Goal: Check status: Check status

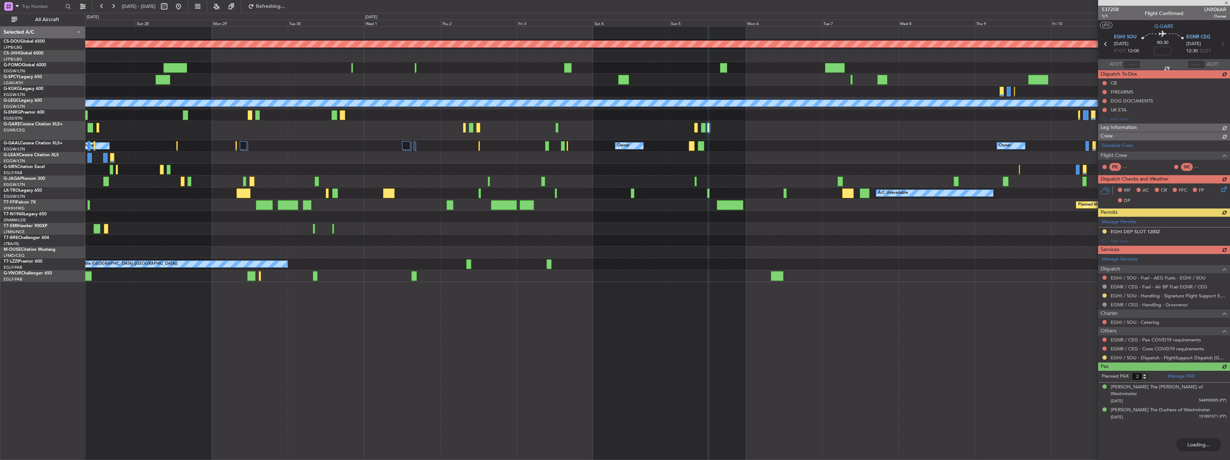
click at [765, 261] on div "Planned Maint London ([GEOGRAPHIC_DATA]) A/C Unavailable [GEOGRAPHIC_DATA] ([GE…" at bounding box center [657, 155] width 1145 height 256
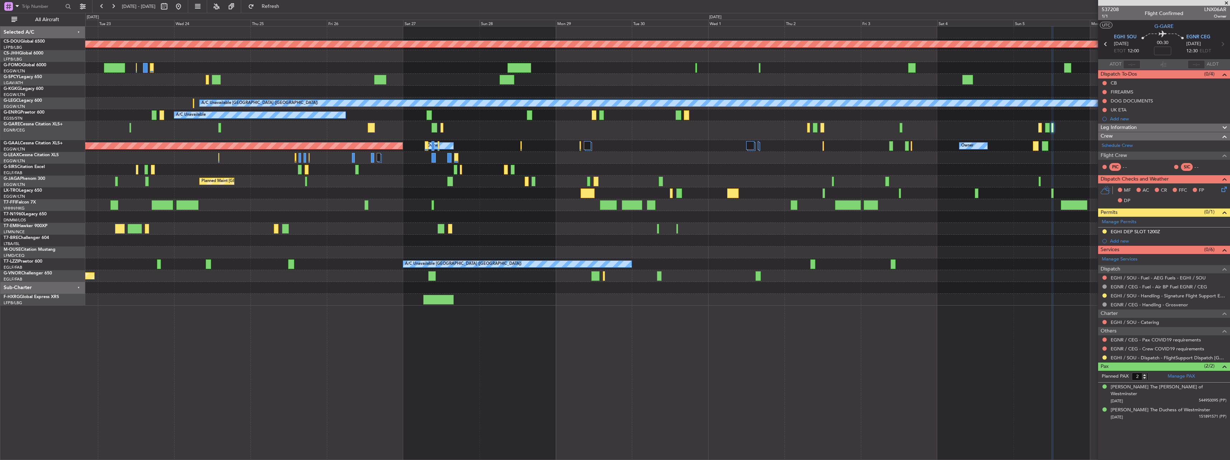
click at [543, 141] on div "Planned Maint London ([GEOGRAPHIC_DATA]) Owner AOG Maint [GEOGRAPHIC_DATA] ([GE…" at bounding box center [657, 166] width 1145 height 279
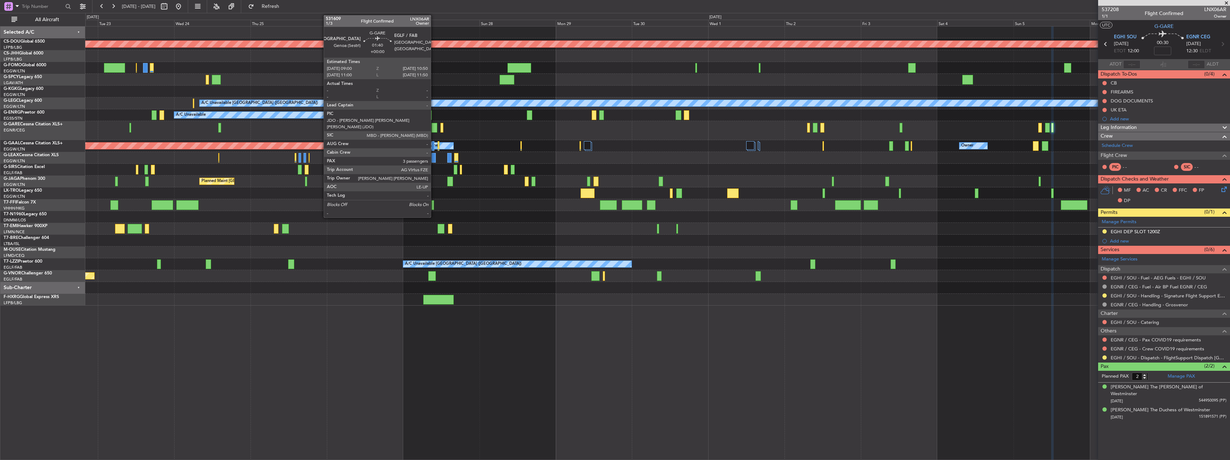
click at [434, 131] on div at bounding box center [435, 128] width 6 height 10
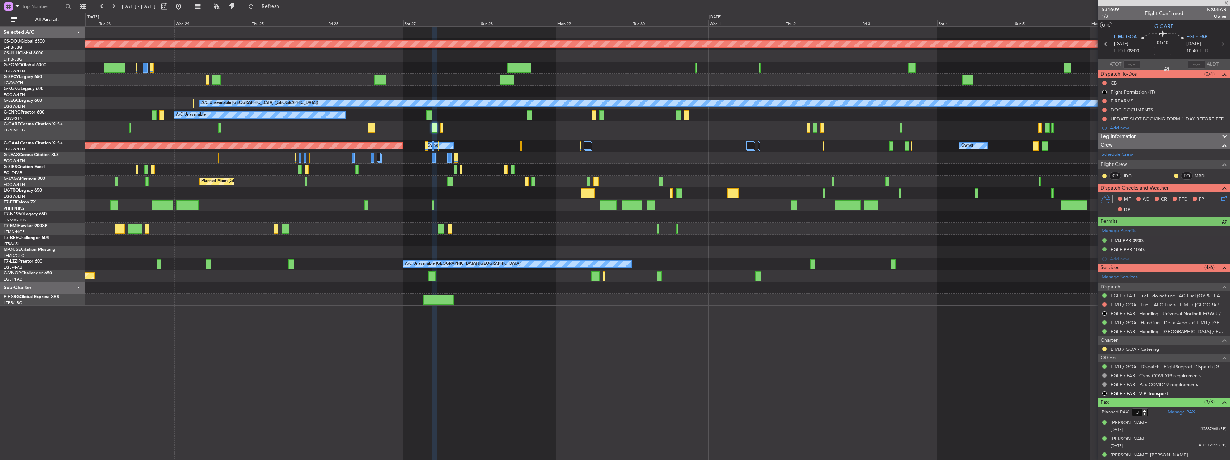
scroll to position [6, 0]
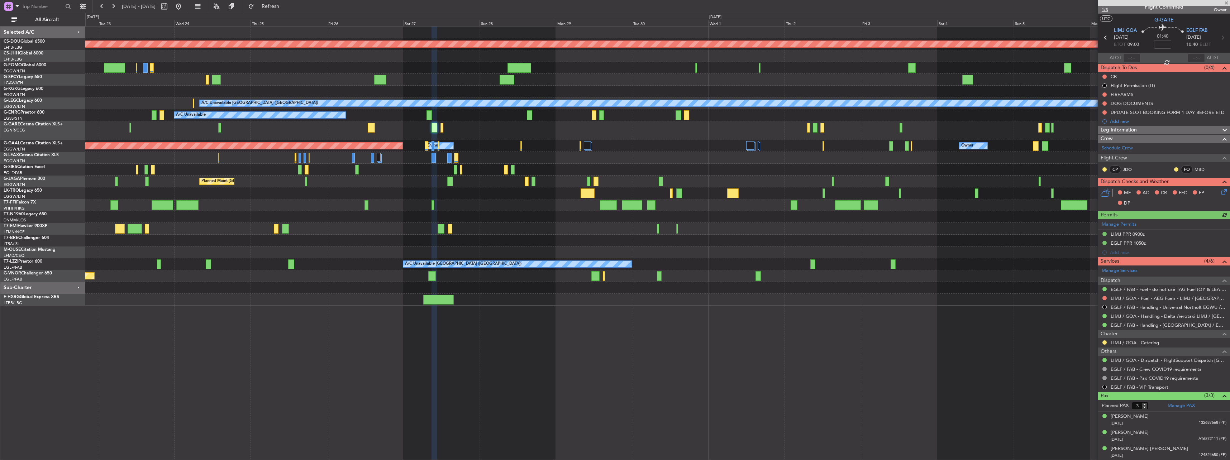
click at [1107, 9] on span "1/3" at bounding box center [1110, 10] width 17 height 6
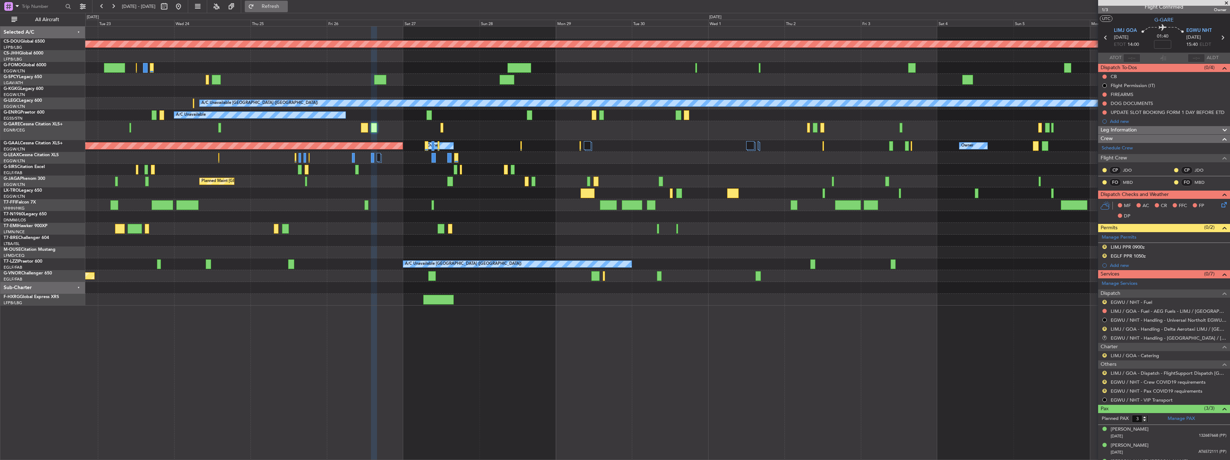
click at [286, 8] on span "Refresh" at bounding box center [271, 6] width 30 height 5
click at [1141, 374] on link "LIMJ / GOA - Dispatch - FlightSupport Dispatch UK" at bounding box center [1169, 373] width 116 height 6
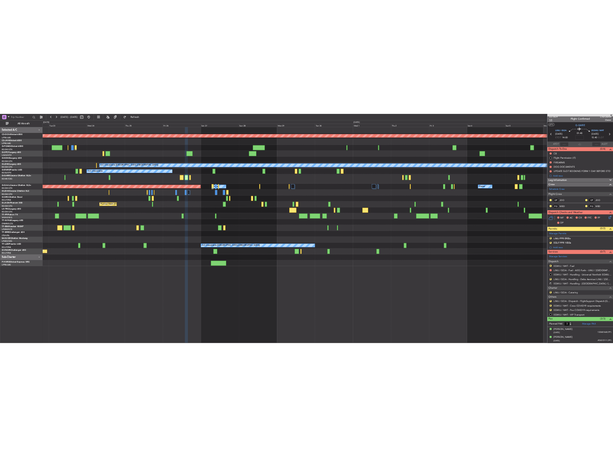
scroll to position [0, 0]
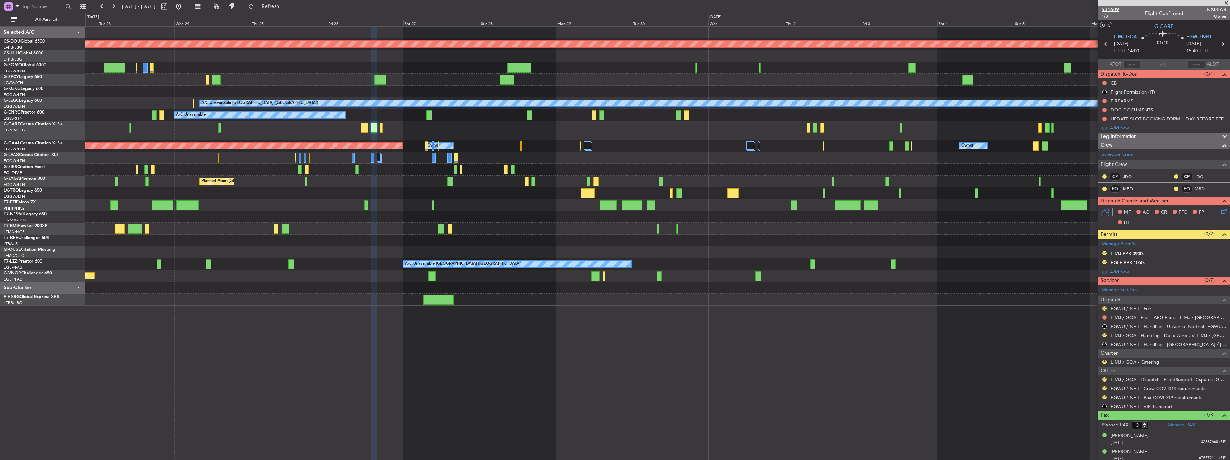
click at [1110, 6] on span "531609" at bounding box center [1110, 10] width 17 height 8
click at [280, 4] on span "Refresh" at bounding box center [271, 6] width 30 height 5
click at [284, 9] on button "Refresh" at bounding box center [266, 6] width 43 height 11
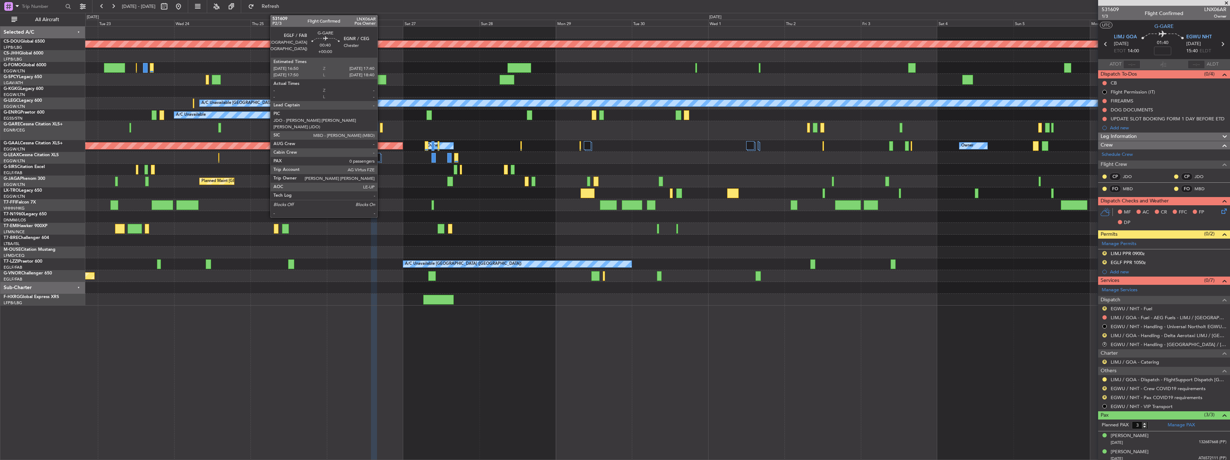
click at [381, 129] on div at bounding box center [381, 128] width 3 height 10
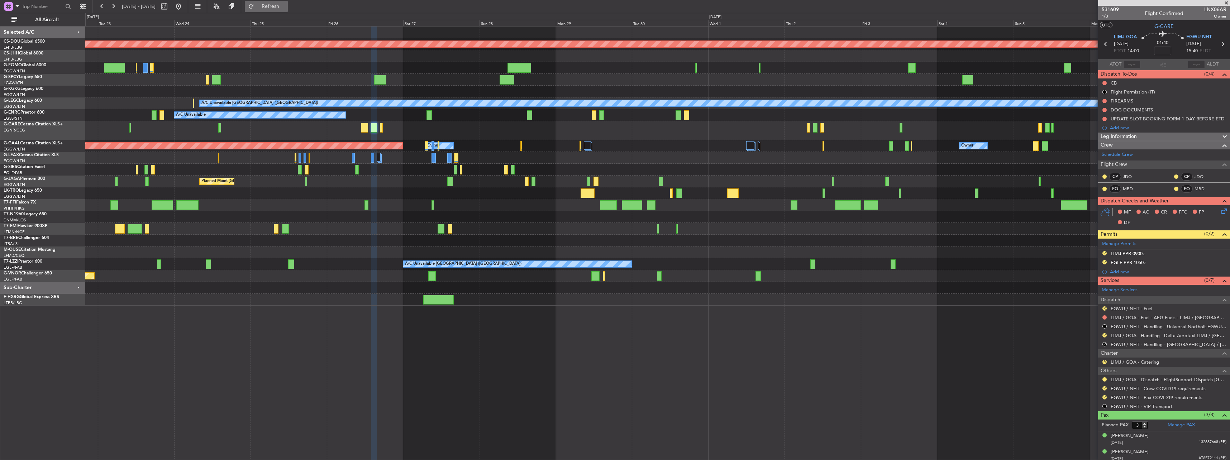
click at [286, 9] on span "Refresh" at bounding box center [271, 6] width 30 height 5
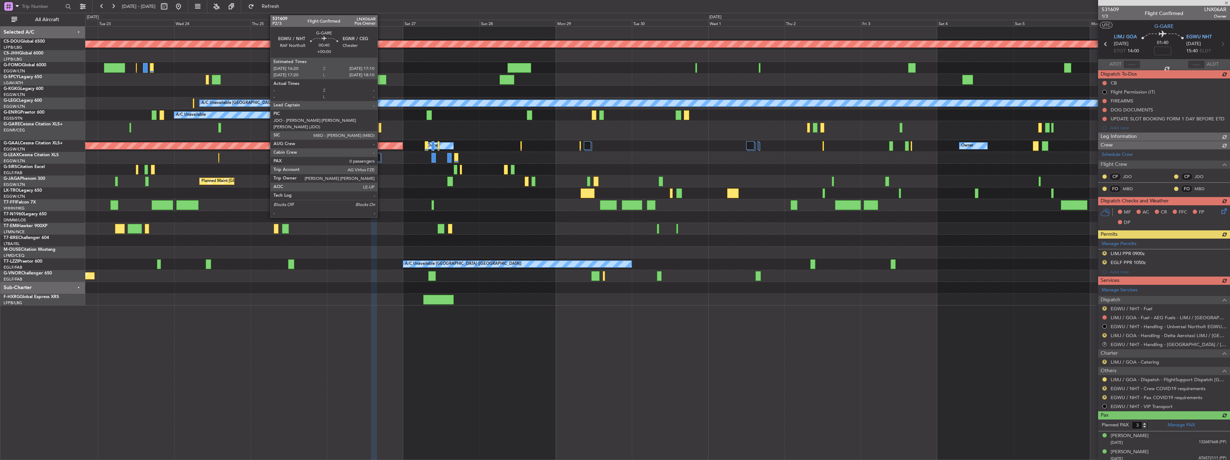
click at [380, 127] on div at bounding box center [380, 128] width 3 height 10
click at [381, 130] on div at bounding box center [380, 128] width 3 height 10
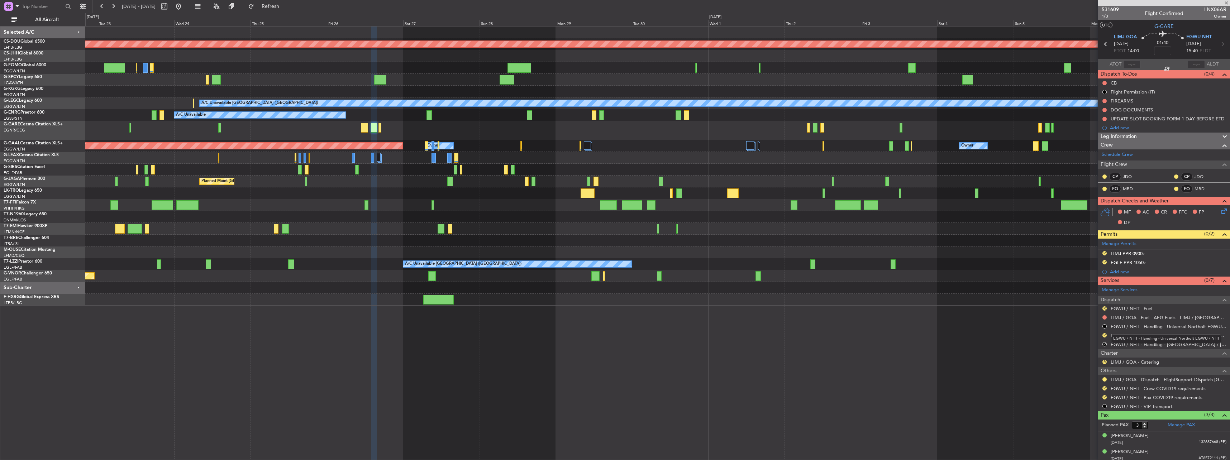
type input "0"
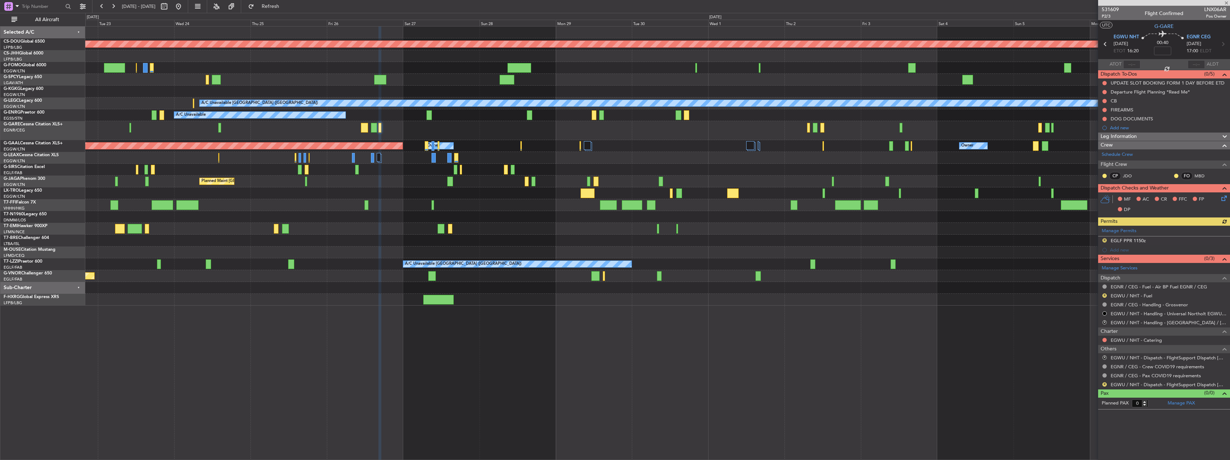
click at [1141, 385] on mat-tooltip-component "EGNR / CEG - Pax COVID19 requirements" at bounding box center [1155, 388] width 89 height 19
click at [1122, 385] on link "EGWU / NHT - Dispatch - FlightSupport Dispatch UK" at bounding box center [1169, 385] width 116 height 6
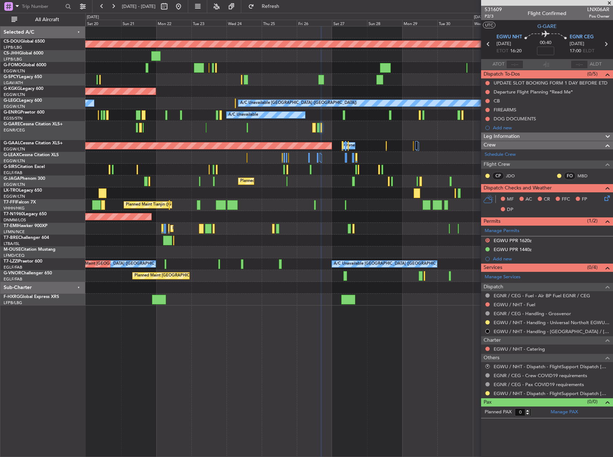
click at [342, 164] on div "Planned Maint London (Biggin Hill) Planned Maint Paris (Le Bourget) Owner AOG M…" at bounding box center [348, 166] width 527 height 279
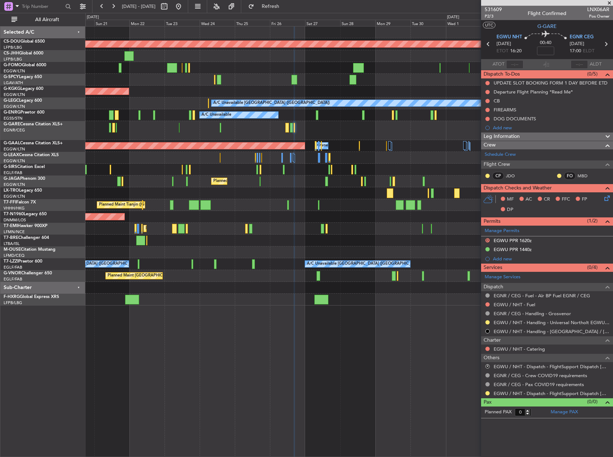
click at [395, 184] on div "Planned Maint London (Biggin Hill) Planned Maint Paris (Le Bourget) Owner AOG M…" at bounding box center [348, 166] width 527 height 279
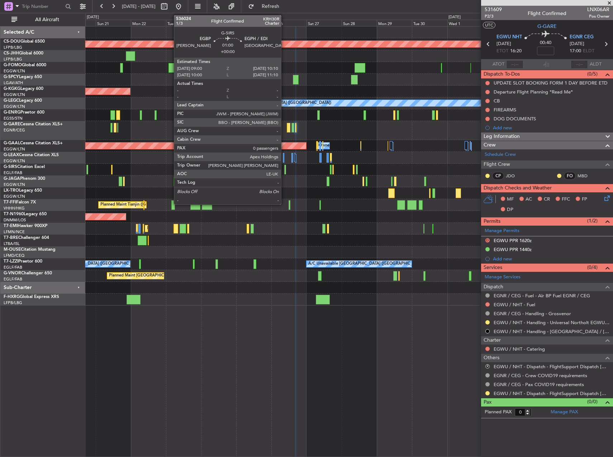
click at [284, 172] on div at bounding box center [285, 170] width 2 height 10
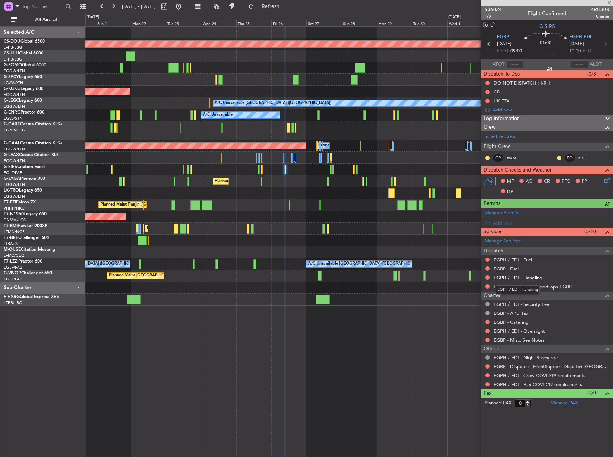
click at [510, 278] on link "EGPH / EDI - Handling" at bounding box center [518, 278] width 49 height 6
click at [275, 6] on button "Refresh" at bounding box center [266, 6] width 43 height 11
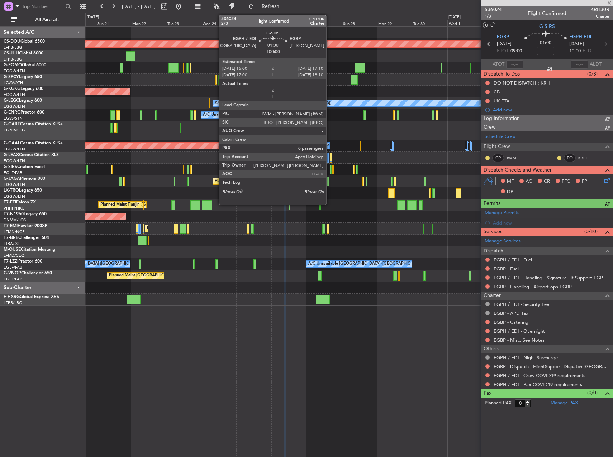
click at [330, 171] on div at bounding box center [331, 170] width 2 height 10
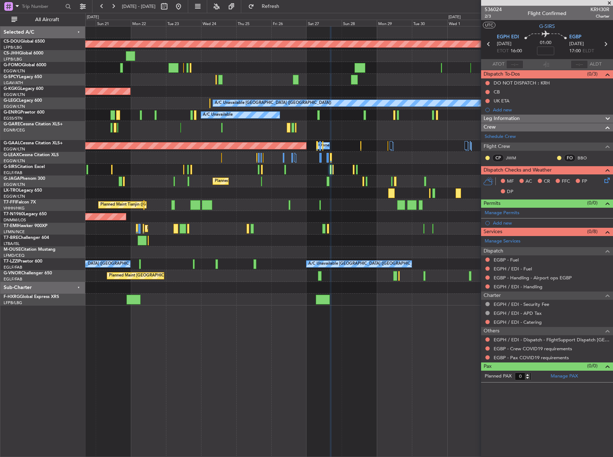
click at [505, 290] on div "EGPH / EDI - Handling" at bounding box center [547, 287] width 132 height 9
click at [504, 285] on link "EGPH / EDI - Handling" at bounding box center [518, 287] width 49 height 6
click at [399, 336] on div "Planned Maint London (Biggin Hill) Planned Maint Paris (Le Bourget) Owner AOG M…" at bounding box center [349, 241] width 528 height 431
click at [286, 6] on span "Refresh" at bounding box center [271, 6] width 30 height 5
click at [516, 267] on link "EGPH / EDI - Fuel" at bounding box center [513, 269] width 38 height 6
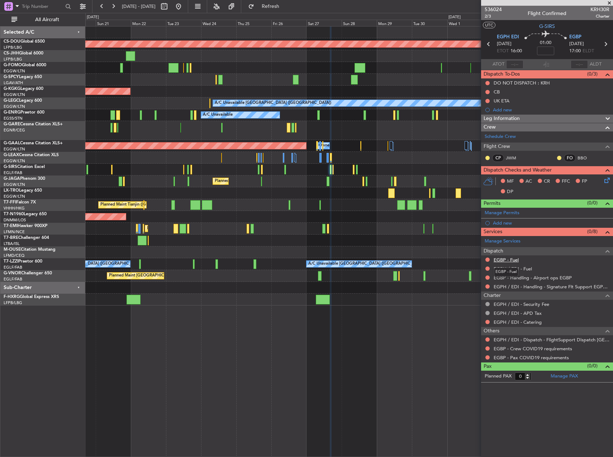
click at [508, 257] on link "EGBP - Fuel" at bounding box center [506, 260] width 25 height 6
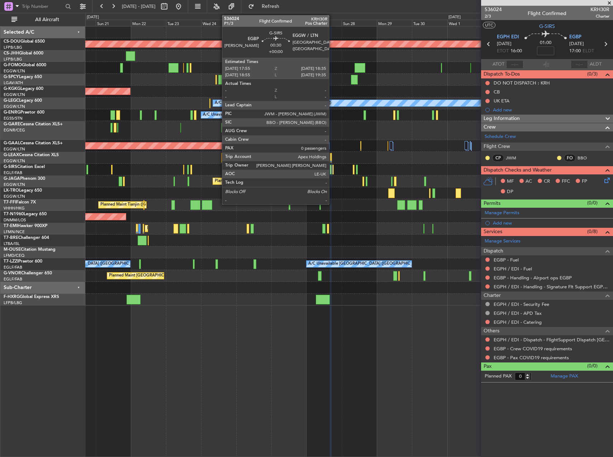
click at [332, 169] on div at bounding box center [332, 170] width 1 height 10
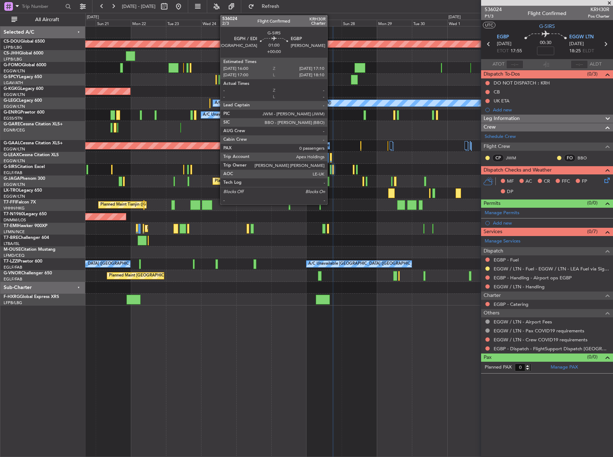
click at [331, 168] on div at bounding box center [331, 170] width 2 height 10
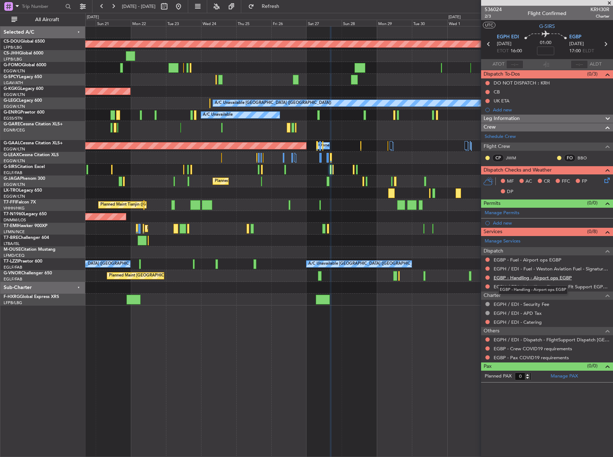
click at [540, 277] on link "EGBP - Handling - Airport ops EGBP" at bounding box center [533, 278] width 78 height 6
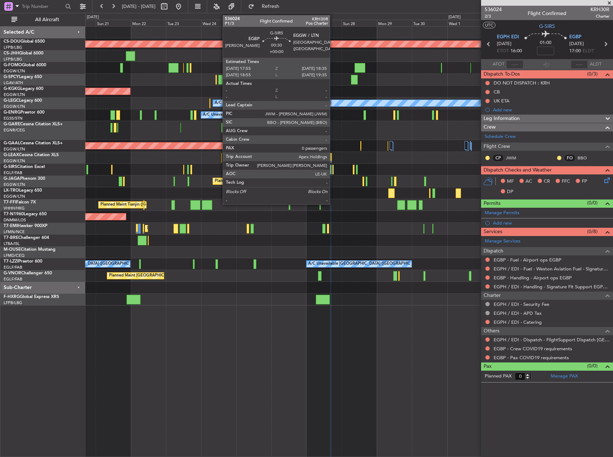
click at [333, 168] on div at bounding box center [332, 170] width 1 height 10
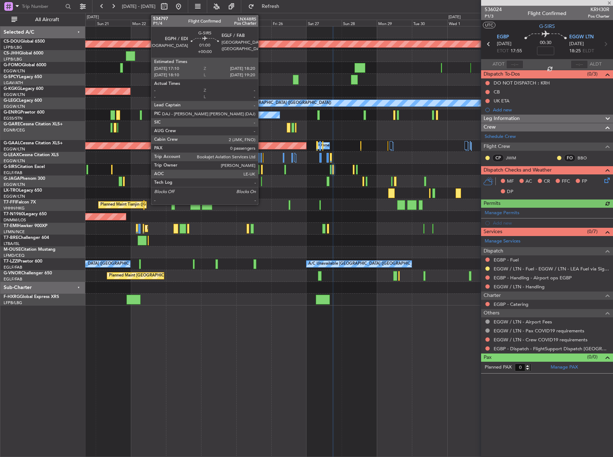
click at [261, 168] on div at bounding box center [262, 170] width 2 height 10
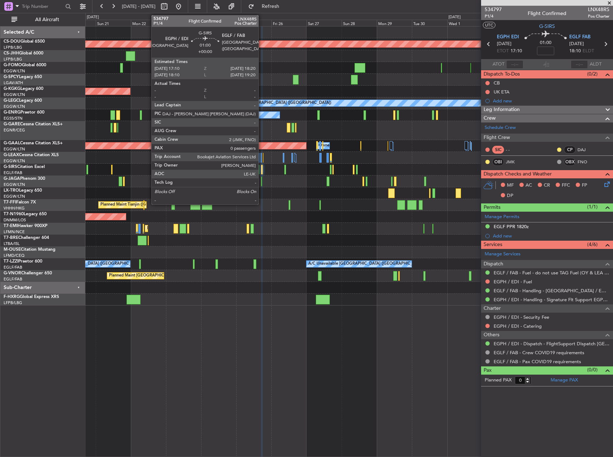
click at [262, 169] on div at bounding box center [262, 170] width 2 height 10
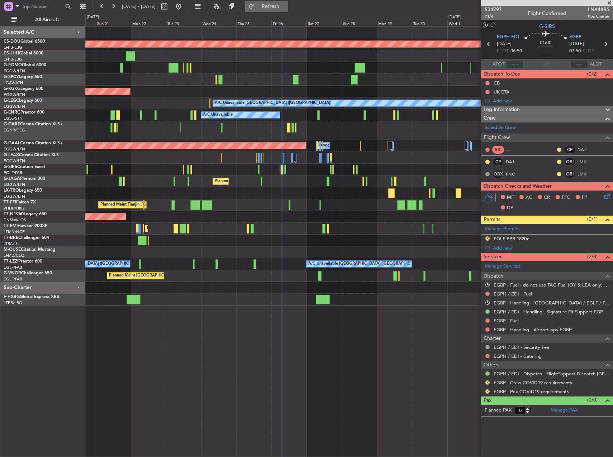
click at [288, 12] on button "Refresh" at bounding box center [266, 6] width 43 height 11
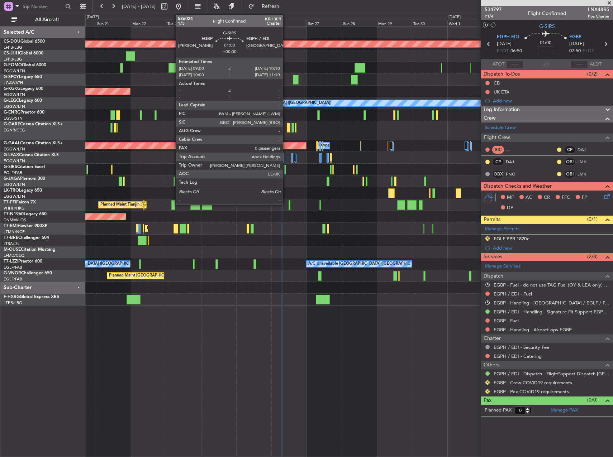
click at [286, 169] on div at bounding box center [285, 170] width 2 height 10
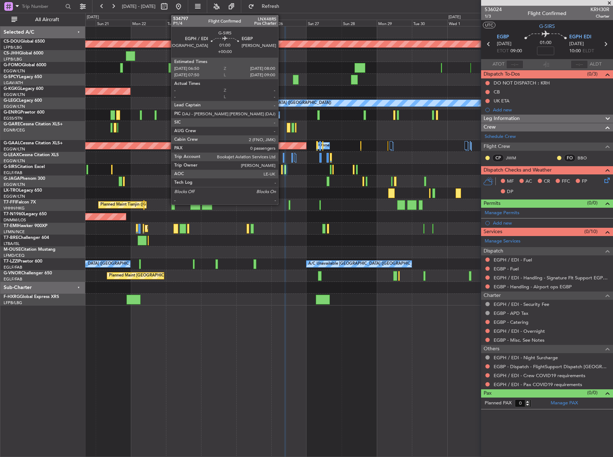
click at [281, 170] on div at bounding box center [282, 170] width 2 height 10
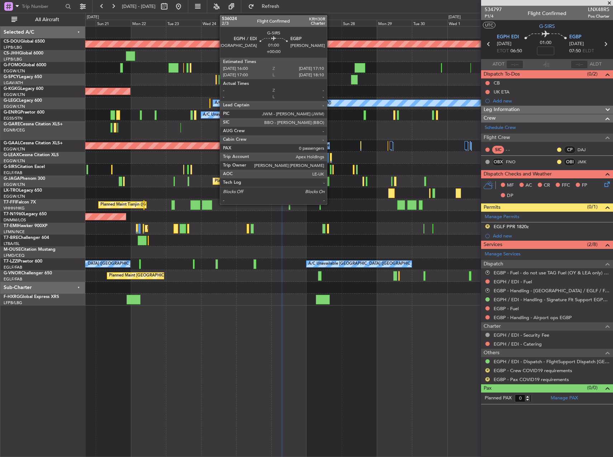
click at [330, 170] on div at bounding box center [331, 170] width 2 height 10
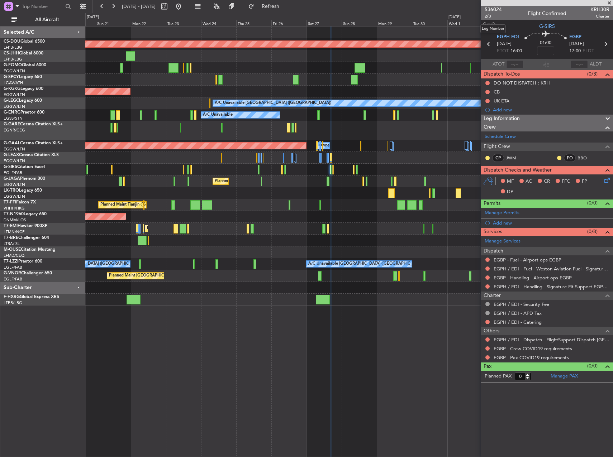
click at [492, 16] on span "2/3" at bounding box center [493, 16] width 17 height 6
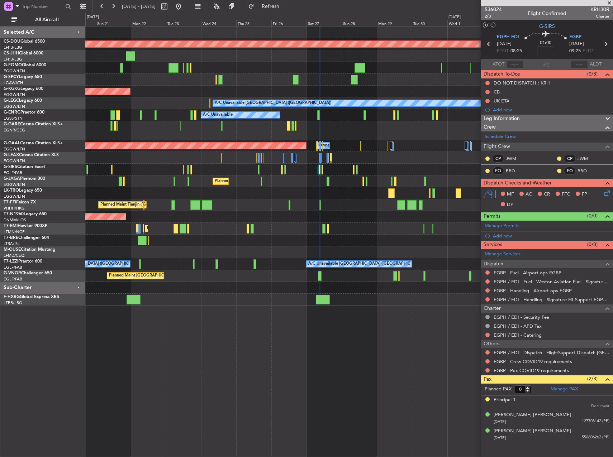
type input "4"
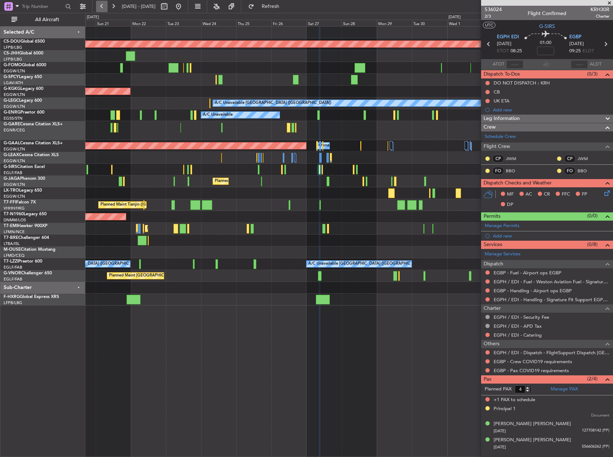
click at [102, 8] on button at bounding box center [101, 6] width 11 height 11
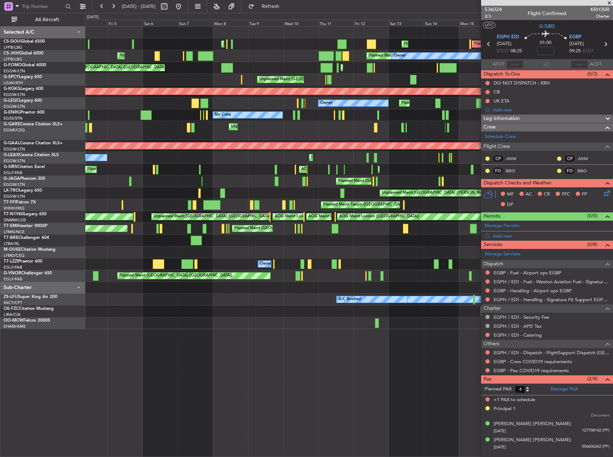
click at [228, 157] on div "Planned Maint London ([GEOGRAPHIC_DATA]) Planned Maint [GEOGRAPHIC_DATA] ([GEOG…" at bounding box center [348, 178] width 527 height 303
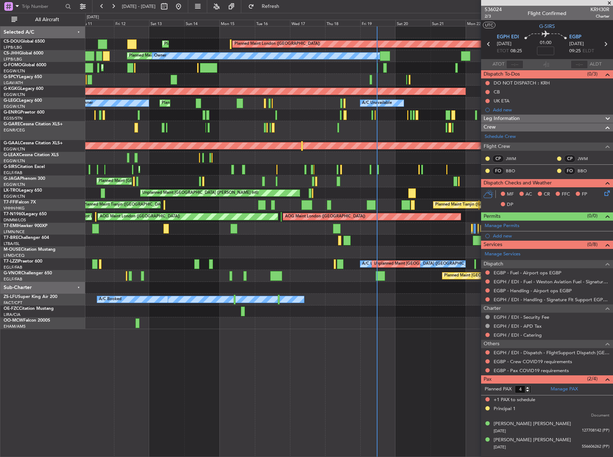
click at [220, 179] on div "Planned Maint [GEOGRAPHIC_DATA] ([GEOGRAPHIC_DATA]) Planned Maint [GEOGRAPHIC_D…" at bounding box center [348, 182] width 527 height 12
